Goal: Obtain resource: Obtain resource

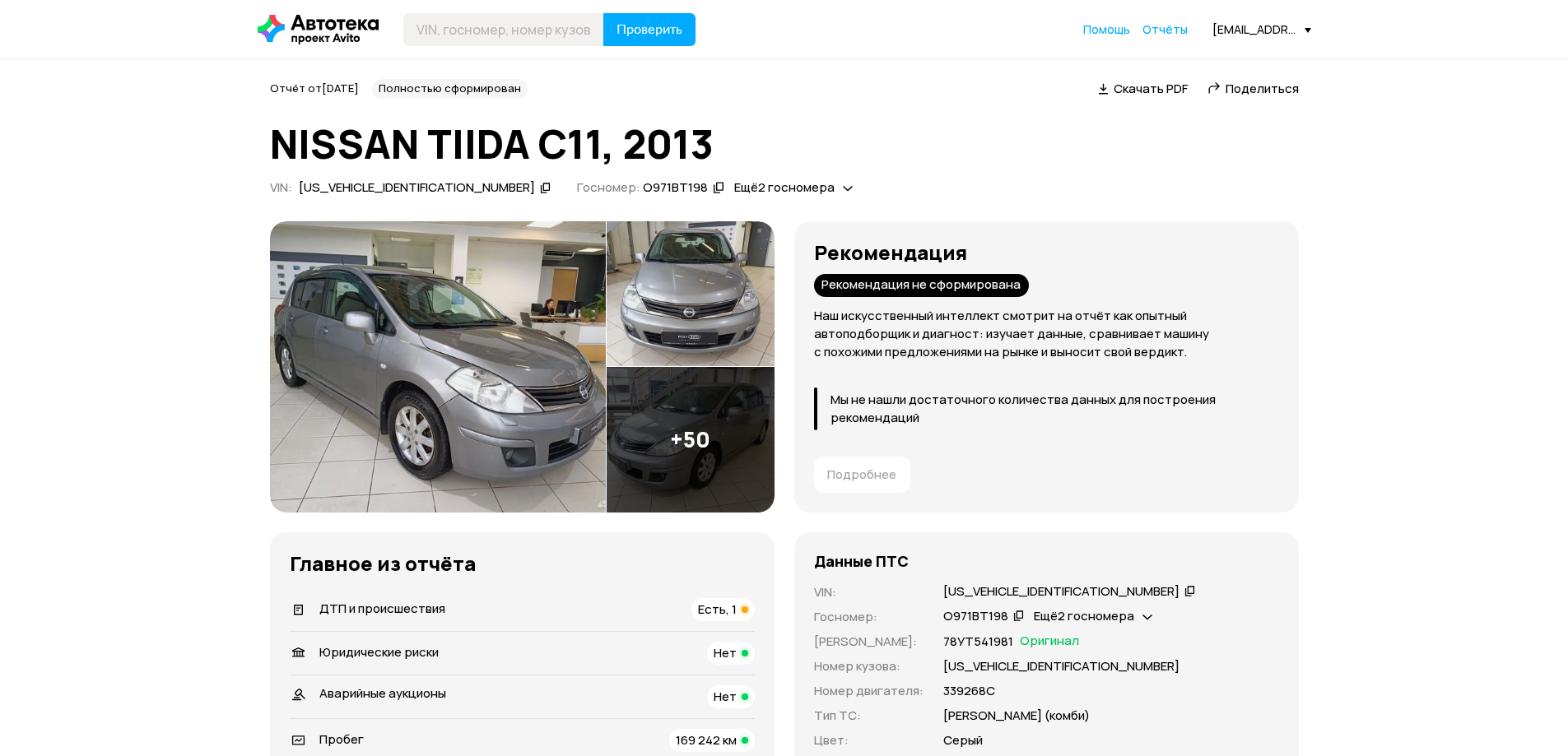
click at [540, 189] on icon at bounding box center [546, 187] width 11 height 16
click at [479, 38] on input "text" at bounding box center [503, 29] width 200 height 33
paste input "[US_VEHICLE_IDENTIFICATION_NUMBER]"
type input "[US_VEHICLE_IDENTIFICATION_NUMBER]"
click at [638, 25] on span "Проверить" at bounding box center [649, 29] width 66 height 13
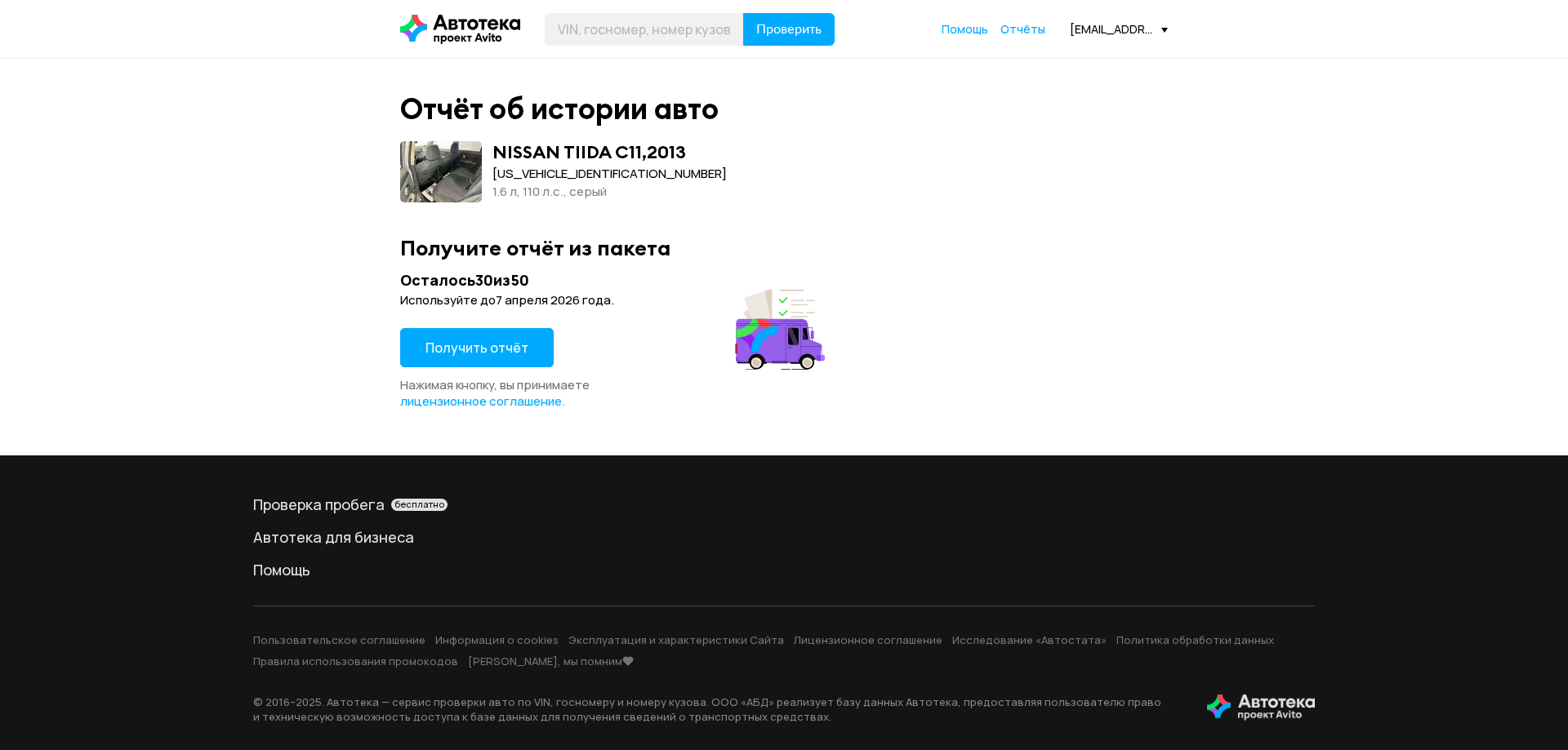
click at [441, 334] on button "Получить отчёт" at bounding box center [477, 348] width 153 height 39
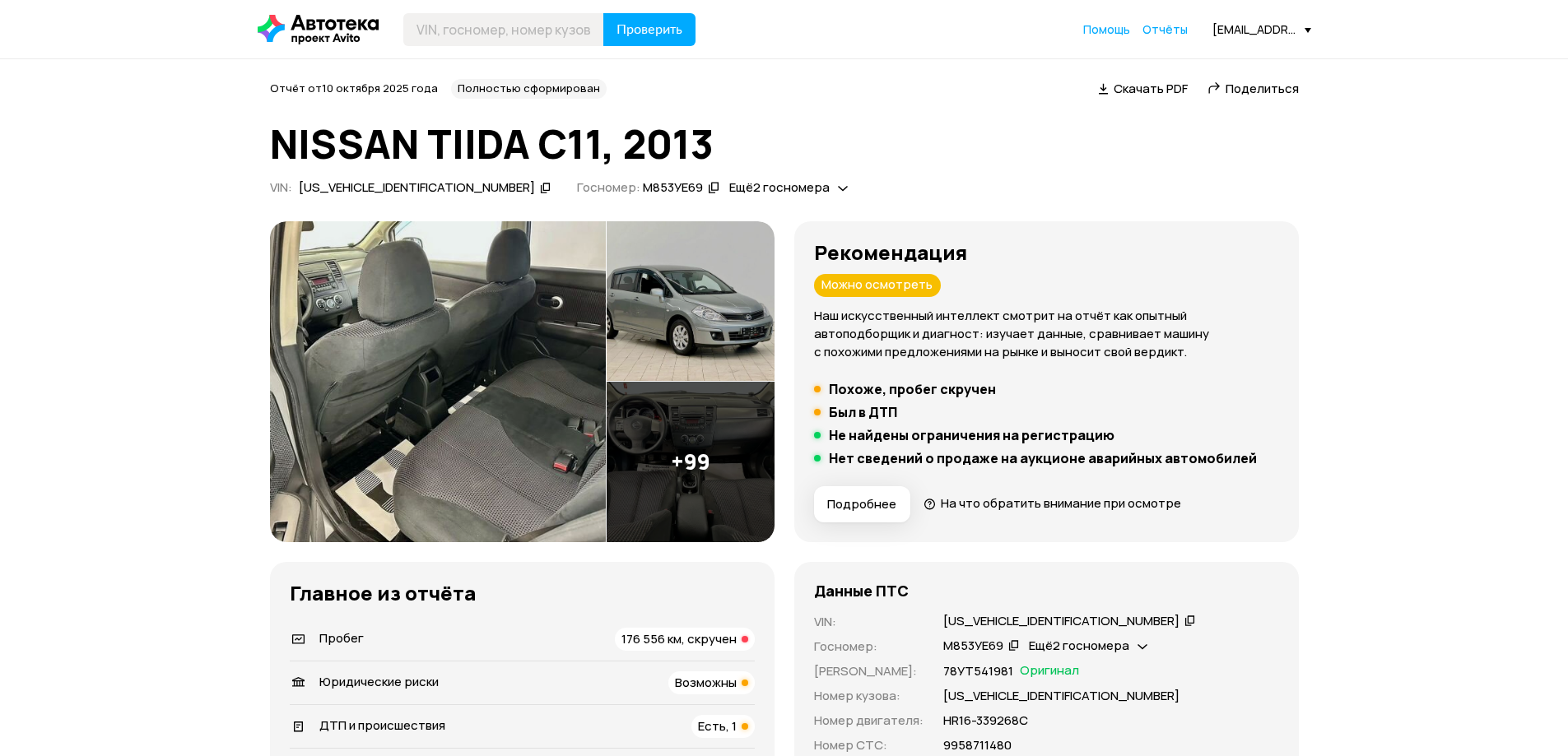
click at [1166, 88] on span "Скачать PDF" at bounding box center [1150, 88] width 74 height 17
